Goal: Contribute content: Add original content to the website for others to see

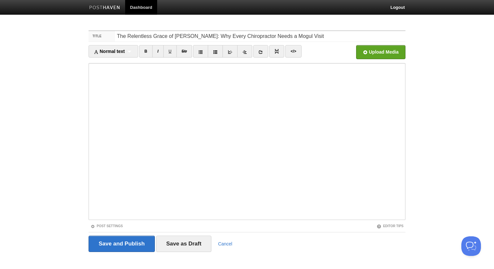
click at [57, 133] on body "Dashboard Logout Your Sites CEO on Fire Twisted Thots Create a new site Edit yo…" at bounding box center [247, 138] width 494 height 276
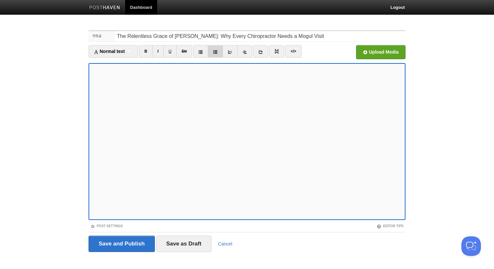
scroll to position [7, 0]
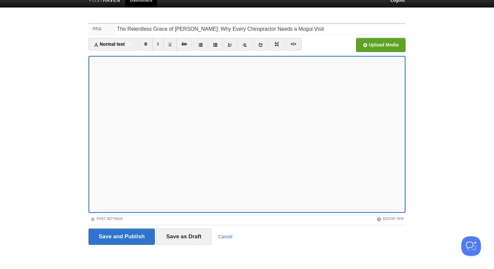
click at [197, 211] on iframe at bounding box center [246, 134] width 317 height 157
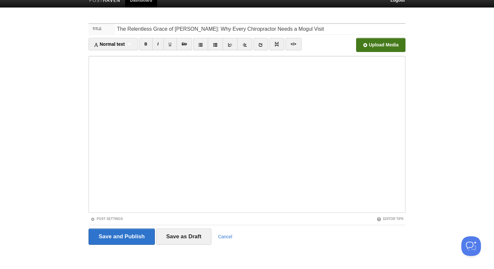
click at [372, 50] on input "file" at bounding box center [183, 46] width 494 height 33
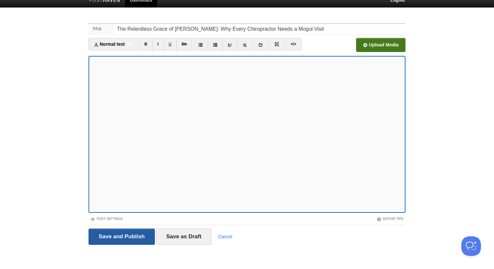
click at [117, 240] on input "Save and Publish" at bounding box center [121, 236] width 66 height 16
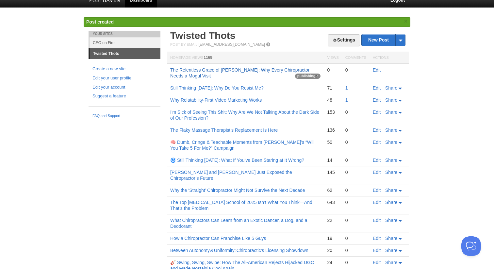
click at [189, 74] on link "The Relentless Grace of [PERSON_NAME]: Why Every Chiropractor Needs a Mogul Vis…" at bounding box center [239, 72] width 139 height 11
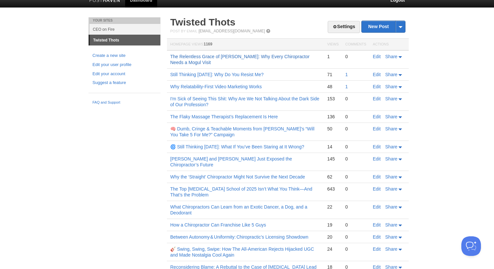
click at [209, 58] on link "The Relentless Grace of [PERSON_NAME]: Why Every Chiropractor Needs a Mogul Vis…" at bounding box center [239, 59] width 139 height 11
click at [377, 56] on link "Edit" at bounding box center [377, 56] width 8 height 5
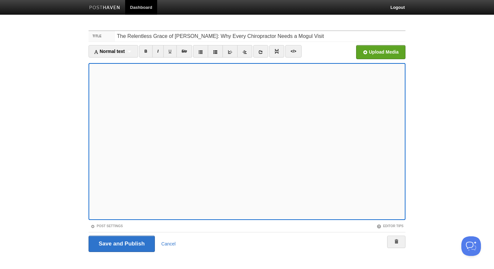
scroll to position [7, 0]
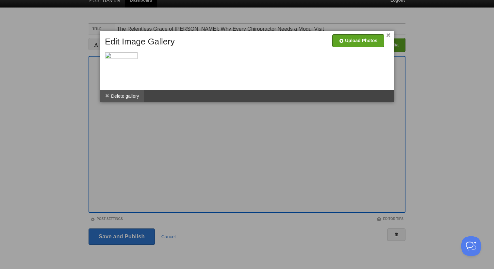
click at [129, 98] on li "Delete gallery" at bounding box center [122, 96] width 44 height 12
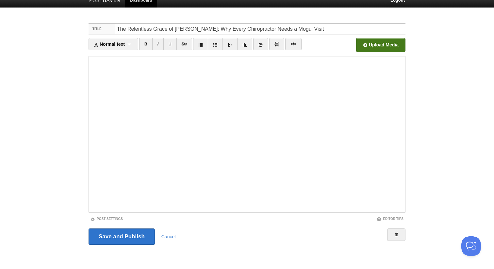
click at [372, 51] on input "file" at bounding box center [183, 46] width 494 height 33
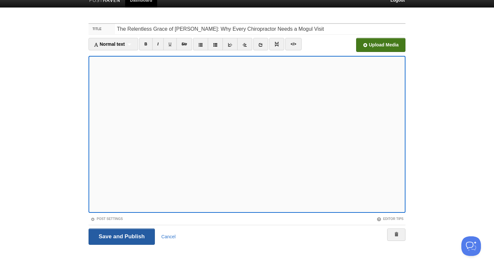
click at [118, 242] on input "Save and Publish" at bounding box center [121, 236] width 66 height 16
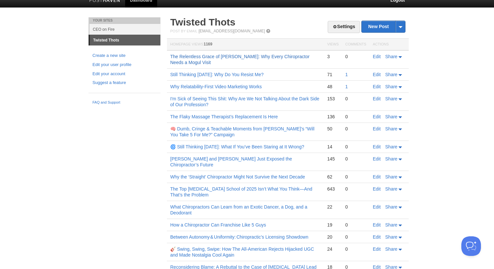
click at [195, 57] on link "The Relentless Grace of [PERSON_NAME]: Why Every Chiropractor Needs a Mogul Vis…" at bounding box center [239, 59] width 139 height 11
